Goal: Check status: Check status

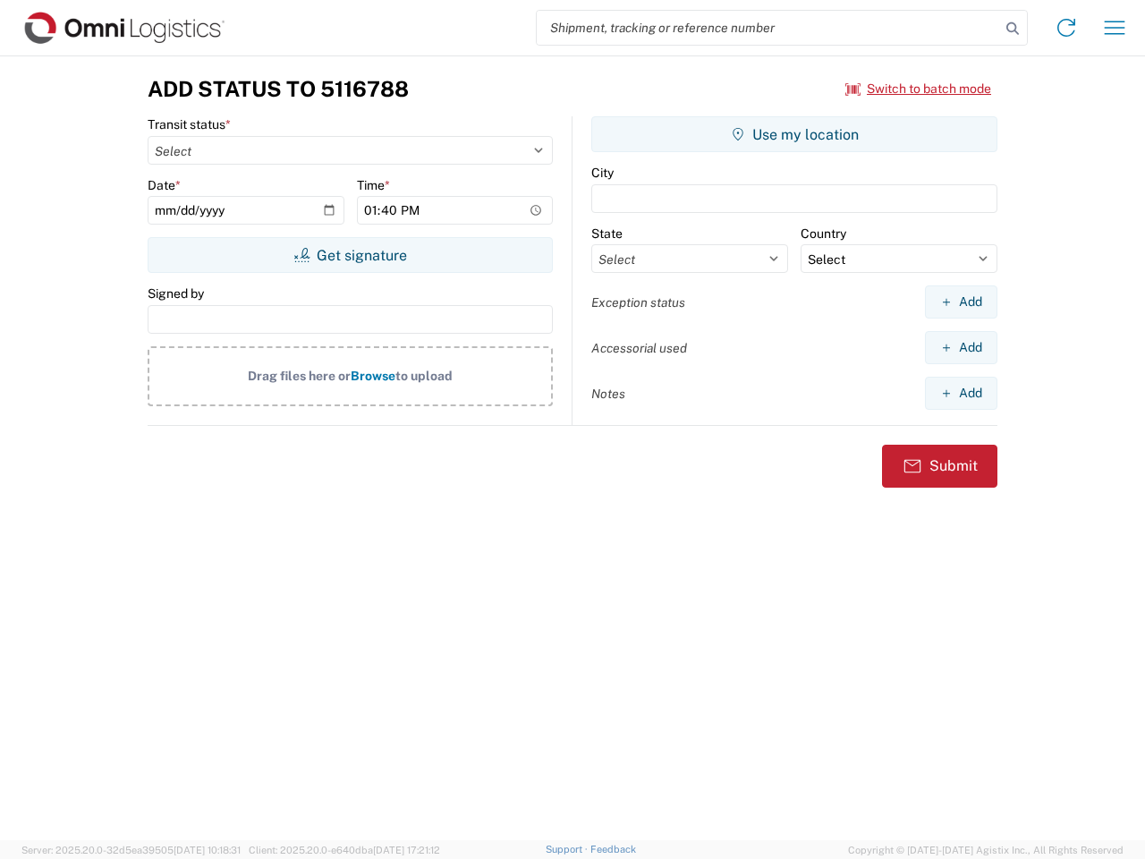
click at [768, 28] on input "search" at bounding box center [768, 28] width 463 height 34
click at [1012, 29] on icon at bounding box center [1012, 28] width 25 height 25
click at [1066, 28] on icon at bounding box center [1066, 27] width 29 height 29
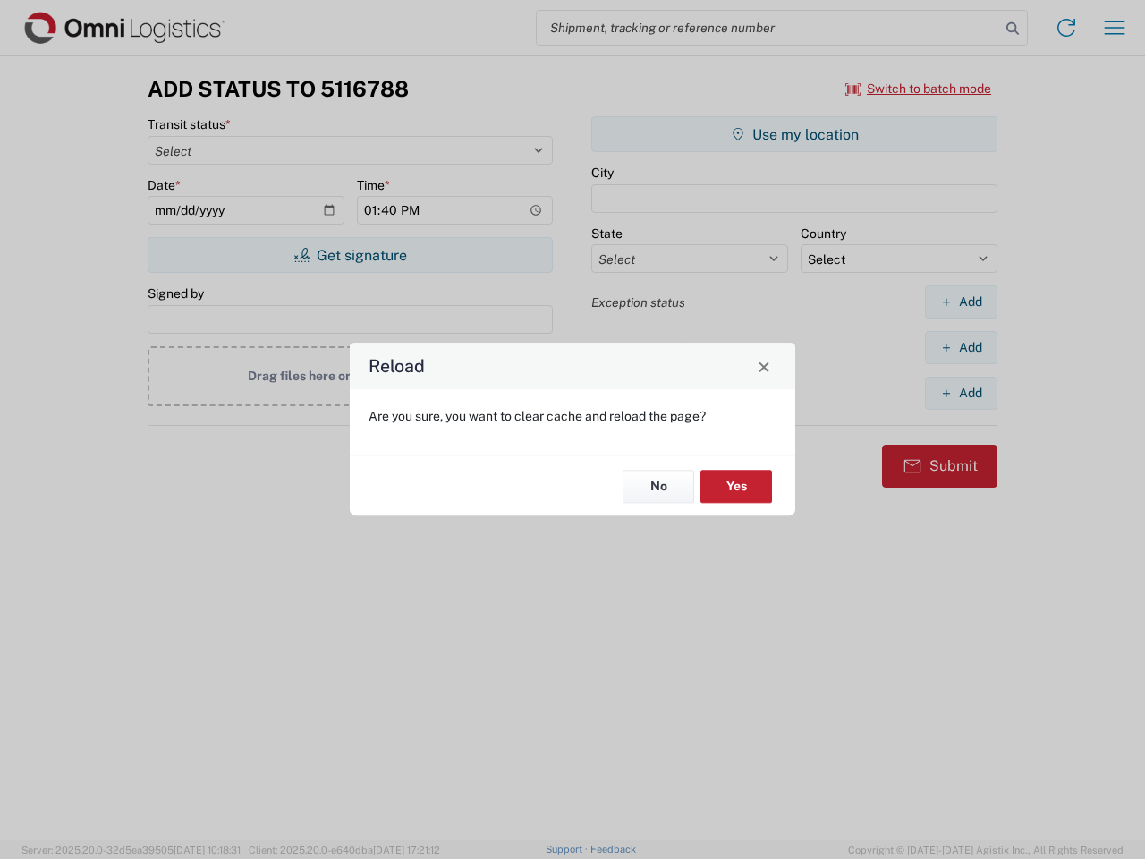
click at [1114, 28] on div "Reload Are you sure, you want to clear cache and reload the page? No Yes" at bounding box center [572, 429] width 1145 height 859
click at [918, 89] on div "Reload Are you sure, you want to clear cache and reload the page? No Yes" at bounding box center [572, 429] width 1145 height 859
click at [350, 255] on div "Reload Are you sure, you want to clear cache and reload the page? No Yes" at bounding box center [572, 429] width 1145 height 859
click at [794, 134] on div "Reload Are you sure, you want to clear cache and reload the page? No Yes" at bounding box center [572, 429] width 1145 height 859
click at [960, 301] on div "Reload Are you sure, you want to clear cache and reload the page? No Yes" at bounding box center [572, 429] width 1145 height 859
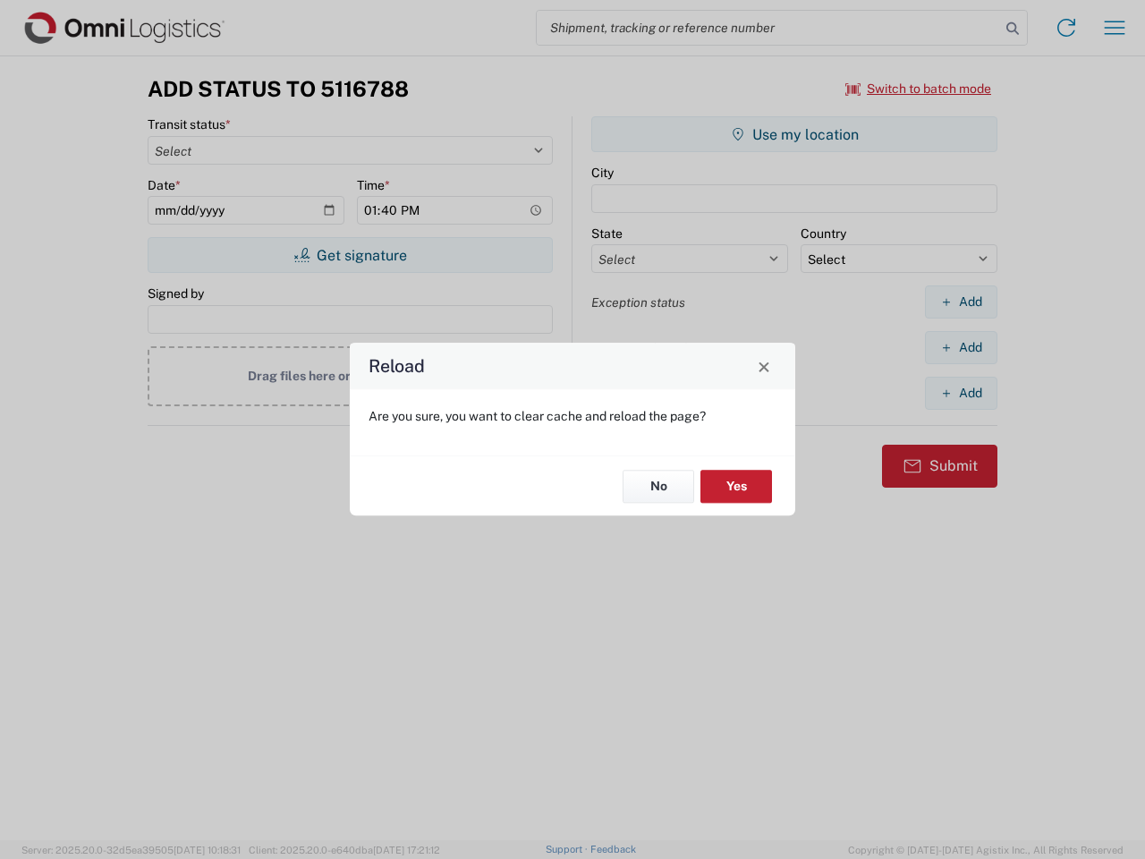
click at [960, 347] on div "Reload Are you sure, you want to clear cache and reload the page? No Yes" at bounding box center [572, 429] width 1145 height 859
click at [960, 393] on div "Reload Are you sure, you want to clear cache and reload the page? No Yes" at bounding box center [572, 429] width 1145 height 859
